Goal: Information Seeking & Learning: Learn about a topic

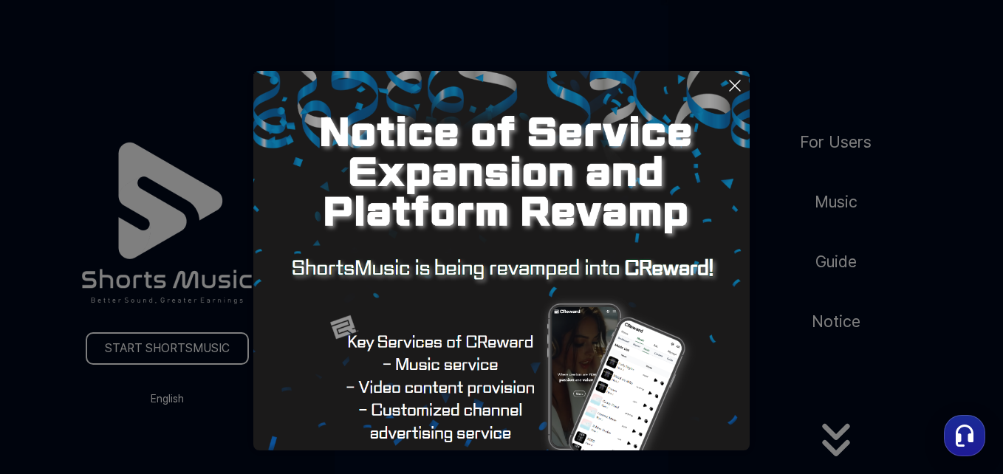
click at [836, 137] on button at bounding box center [501, 237] width 1003 height 474
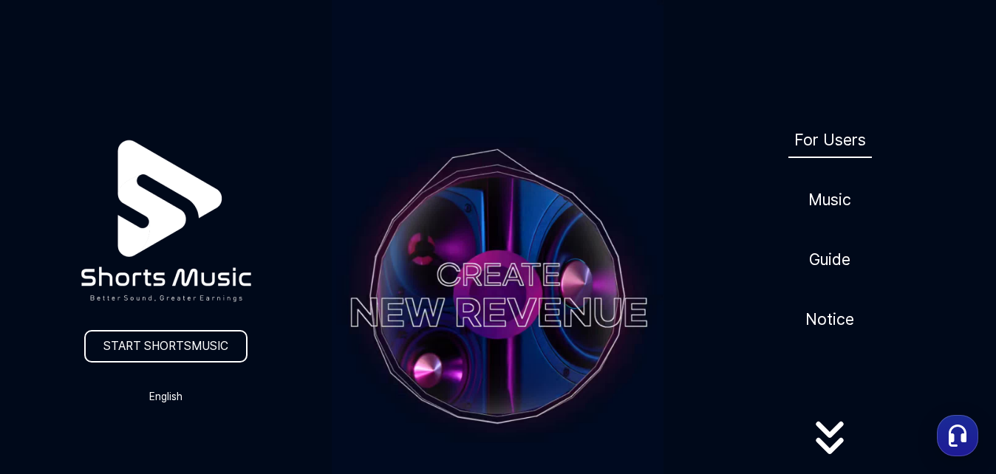
click at [825, 139] on link "For Users" at bounding box center [829, 140] width 83 height 36
click at [827, 446] on icon at bounding box center [829, 438] width 95 height 59
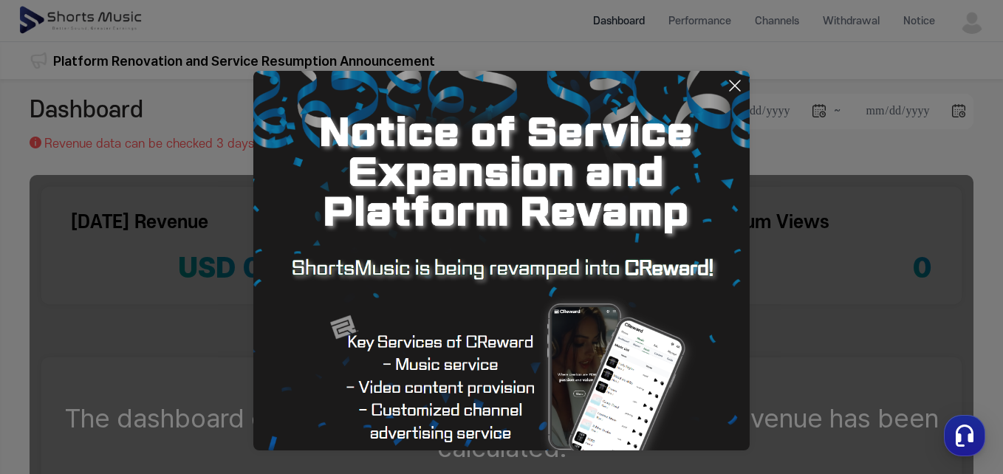
click at [734, 91] on icon at bounding box center [735, 86] width 18 height 18
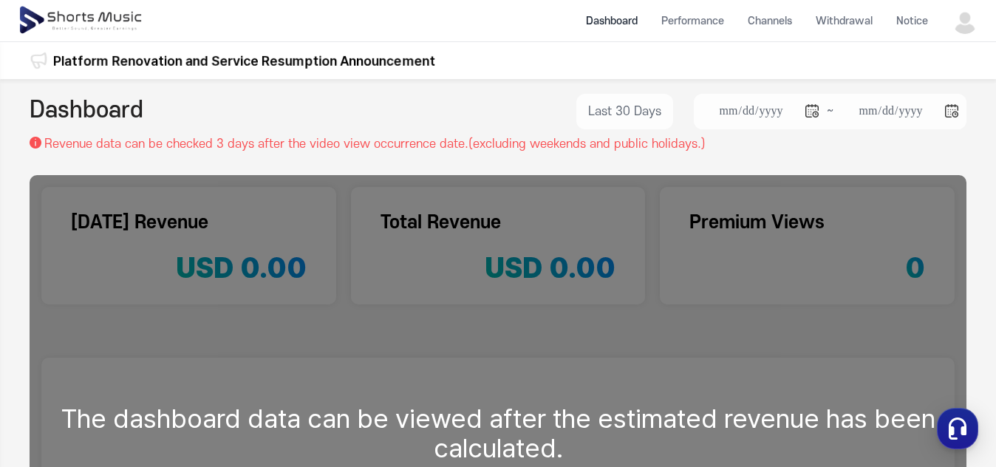
click at [972, 21] on img at bounding box center [965, 20] width 27 height 27
drag, startPoint x: 932, startPoint y: 82, endPoint x: 918, endPoint y: 85, distance: 14.3
click at [932, 83] on link "My Page" at bounding box center [925, 87] width 95 height 27
click at [618, 16] on li "Dashboard" at bounding box center [611, 20] width 75 height 39
click at [700, 21] on li "Performance" at bounding box center [692, 20] width 86 height 39
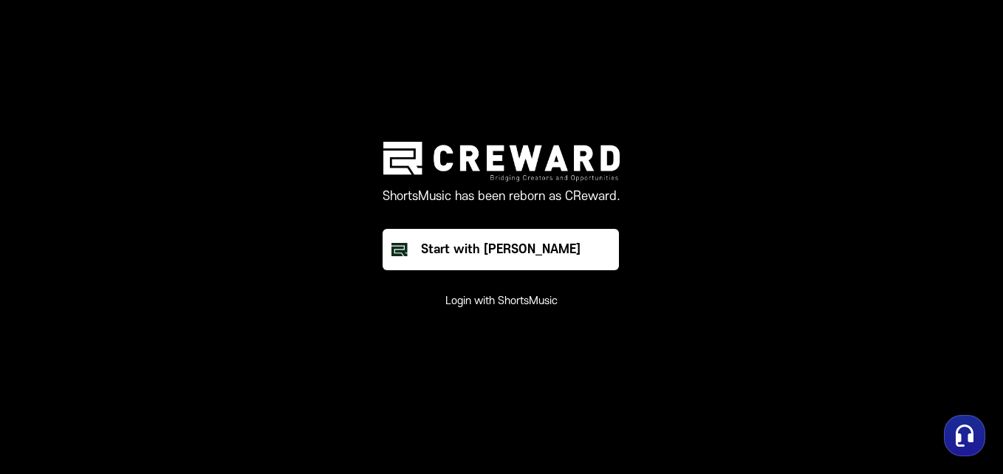
click at [506, 296] on button "Login with ShortsMusic" at bounding box center [502, 301] width 112 height 15
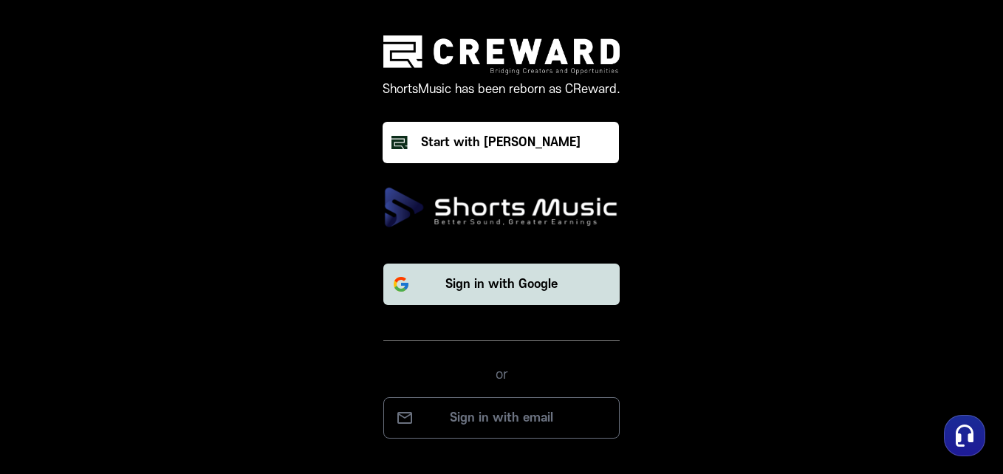
click at [522, 282] on p "Sign in with Google" at bounding box center [502, 285] width 112 height 18
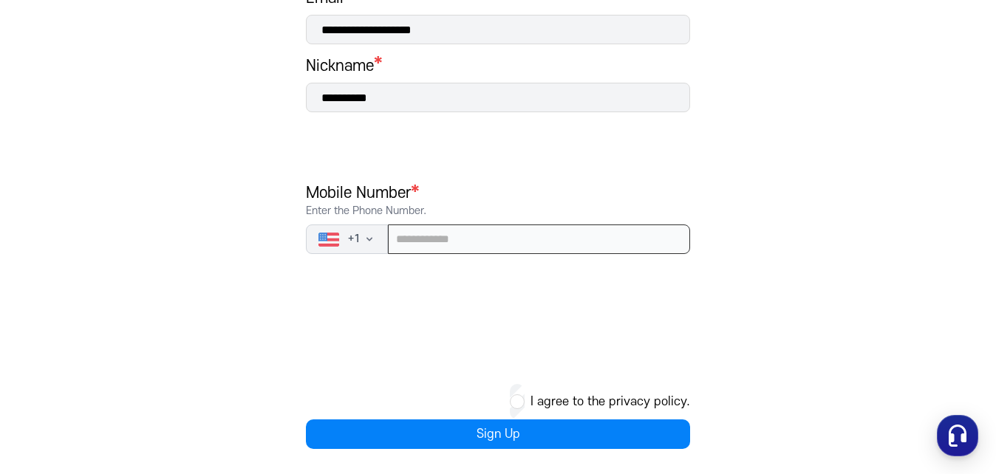
click at [526, 236] on input "tel" at bounding box center [539, 240] width 302 height 30
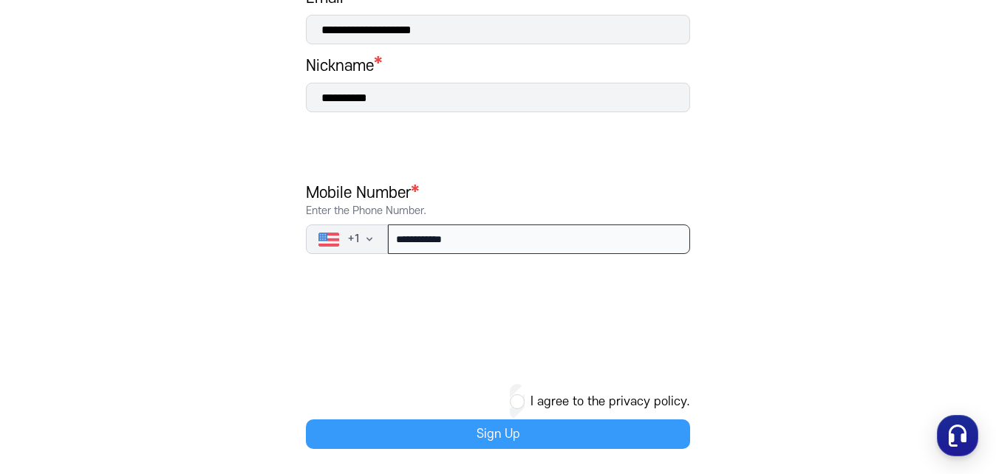
type input "**********"
click at [514, 430] on button "Sign Up" at bounding box center [498, 435] width 384 height 30
click at [512, 431] on button "Sign Up" at bounding box center [498, 435] width 384 height 30
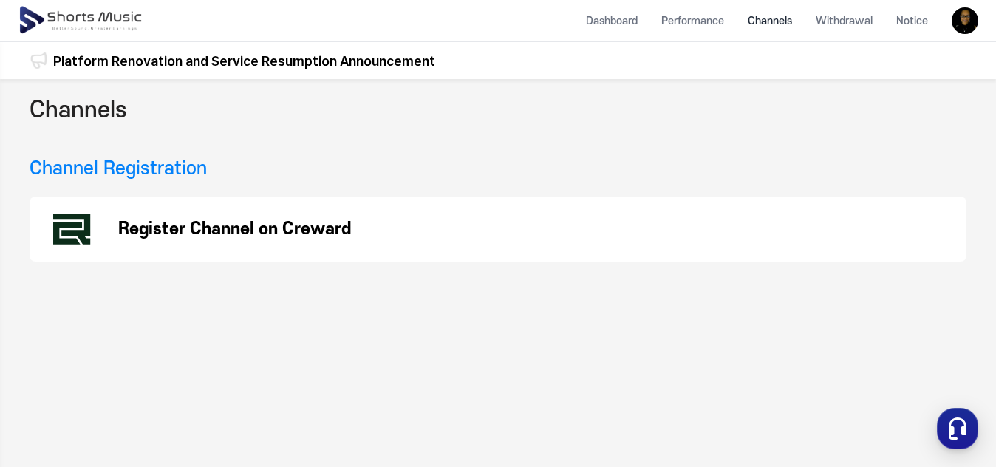
click at [272, 228] on p "Register Channel on Creward" at bounding box center [234, 229] width 233 height 18
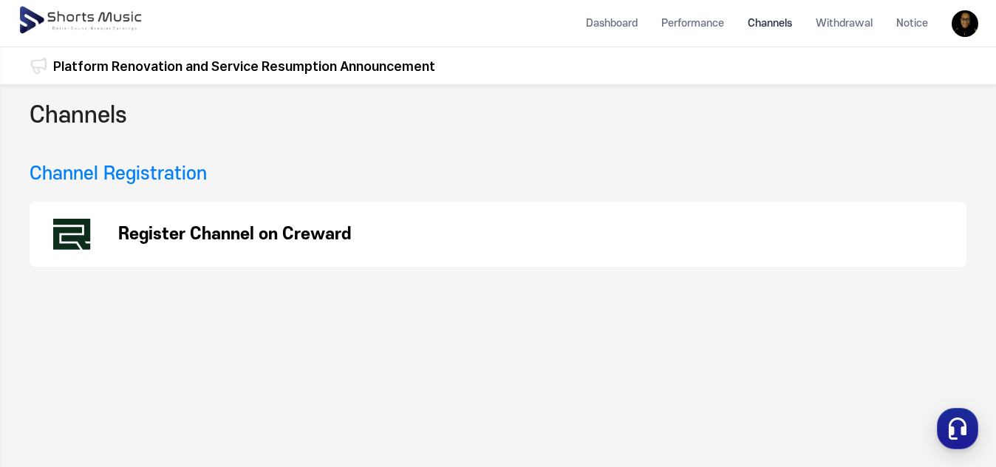
click at [771, 20] on li "Channels" at bounding box center [770, 23] width 68 height 39
click at [784, 21] on li "Channels" at bounding box center [770, 23] width 68 height 39
drag, startPoint x: 616, startPoint y: 21, endPoint x: 574, endPoint y: 75, distance: 67.8
click at [616, 21] on li "Dashboard" at bounding box center [611, 23] width 75 height 39
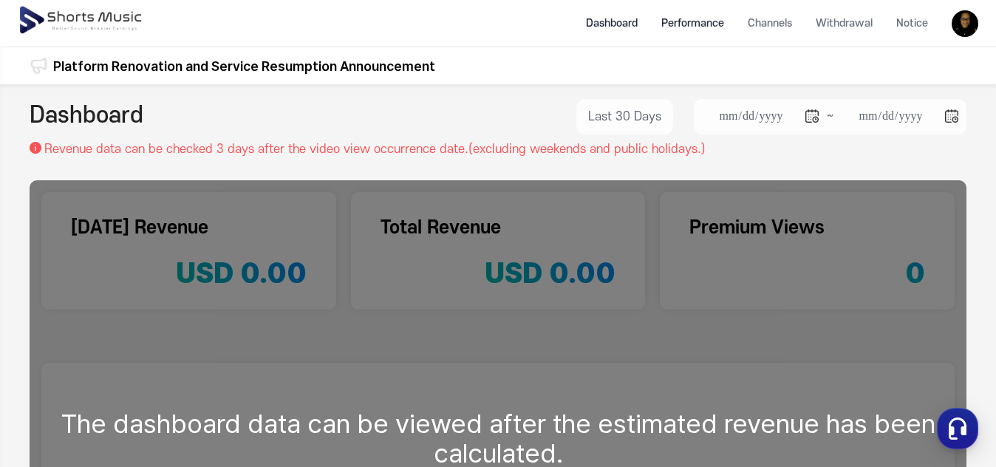
click at [685, 27] on li "Performance" at bounding box center [692, 23] width 86 height 39
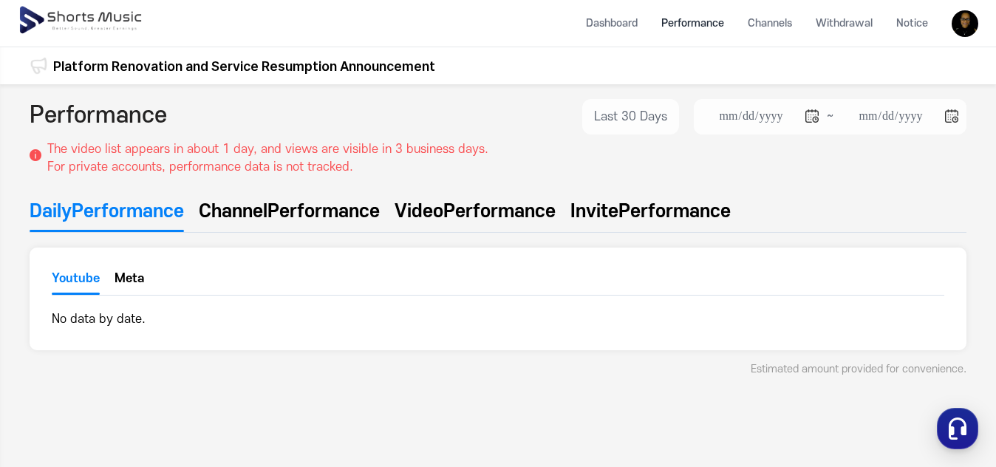
click at [320, 206] on span "Performance" at bounding box center [323, 211] width 112 height 27
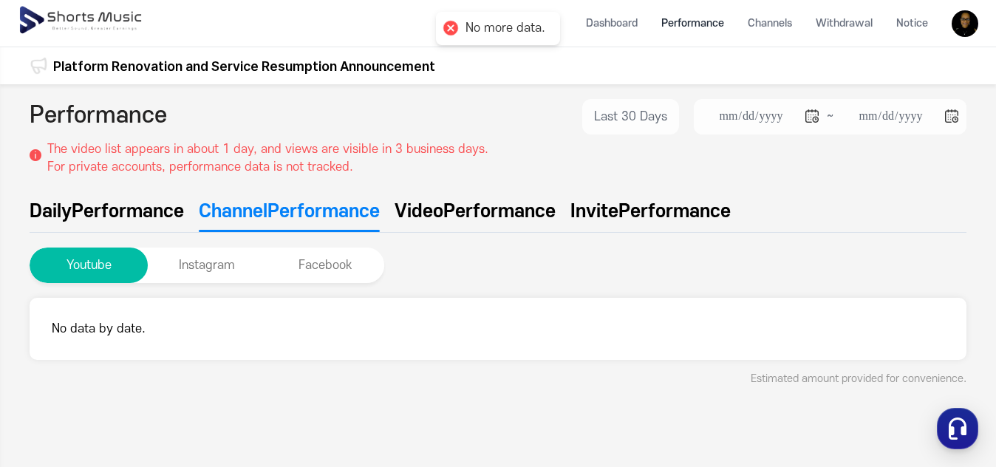
click at [487, 207] on span "Performance" at bounding box center [499, 211] width 112 height 27
type input "**********"
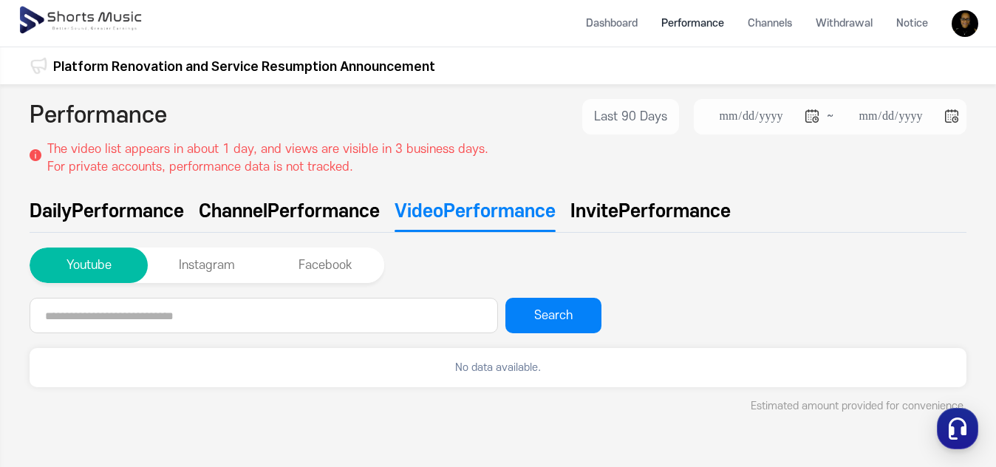
click at [650, 208] on span "Performance" at bounding box center [674, 211] width 112 height 27
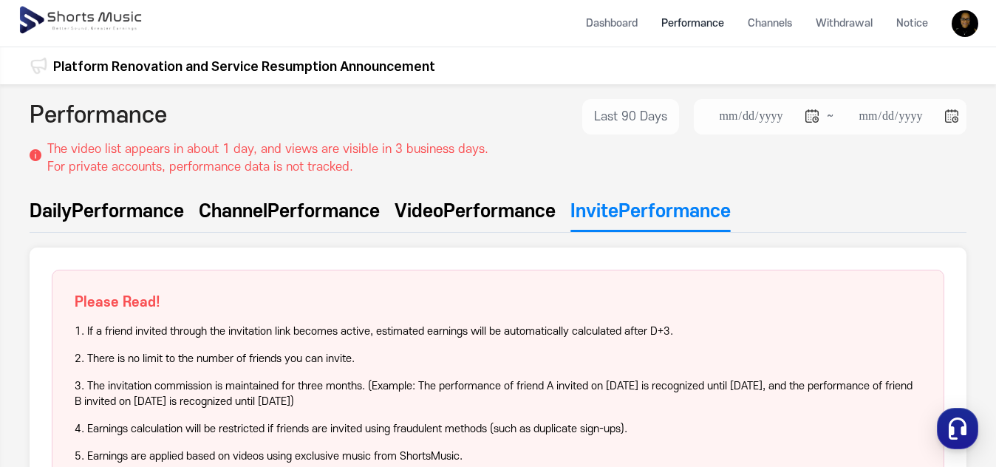
click at [135, 211] on span "Performance" at bounding box center [128, 211] width 112 height 27
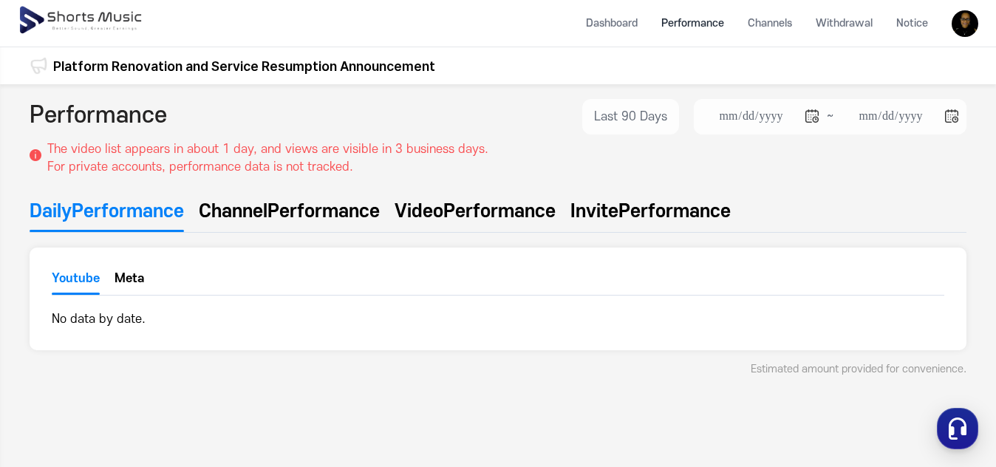
click at [129, 279] on button "Meta" at bounding box center [130, 282] width 30 height 22
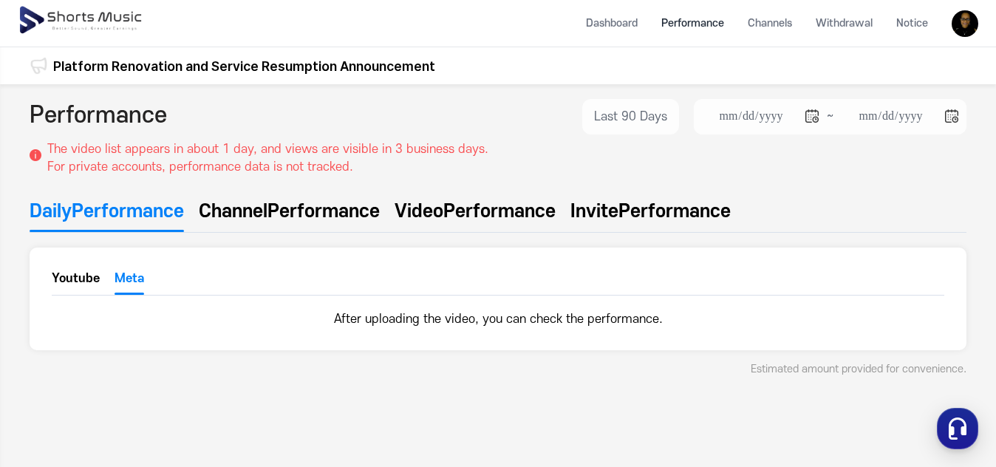
click at [75, 275] on button "Youtube" at bounding box center [76, 282] width 48 height 25
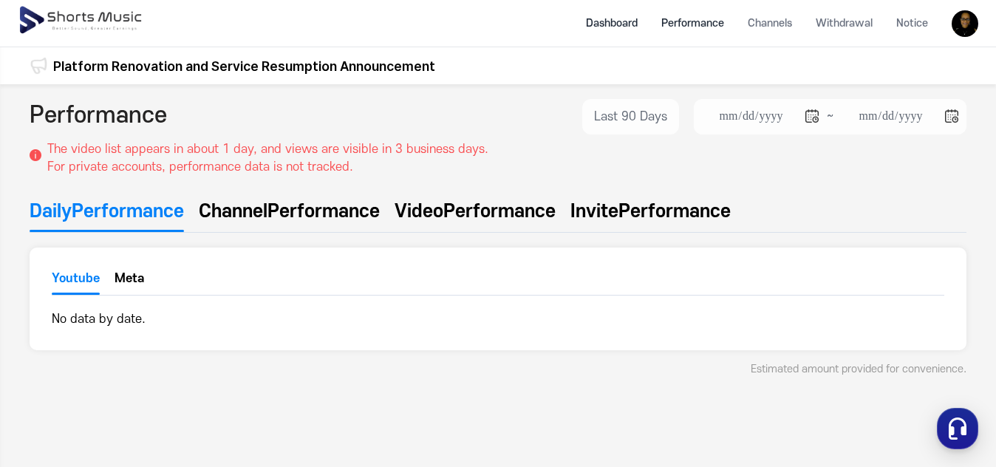
click at [611, 22] on li "Dashboard" at bounding box center [611, 23] width 75 height 39
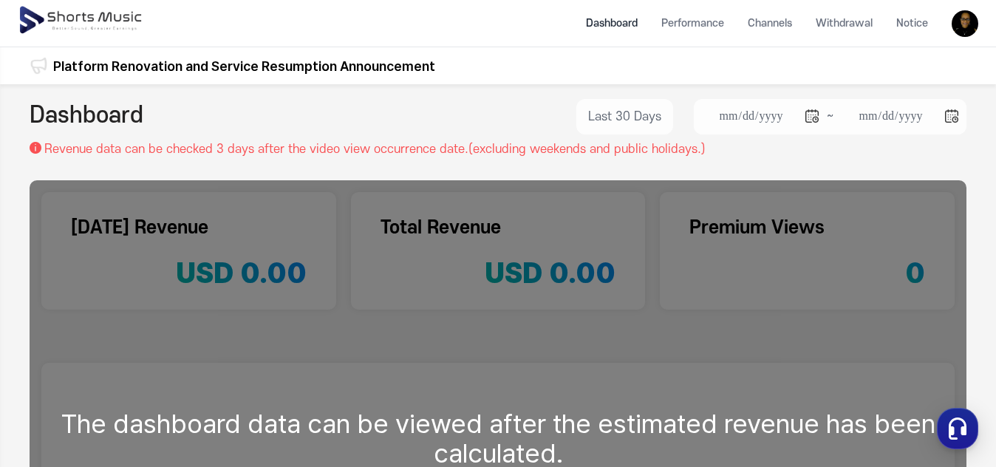
click at [75, 15] on img at bounding box center [82, 20] width 128 height 41
